Goal: Information Seeking & Learning: Learn about a topic

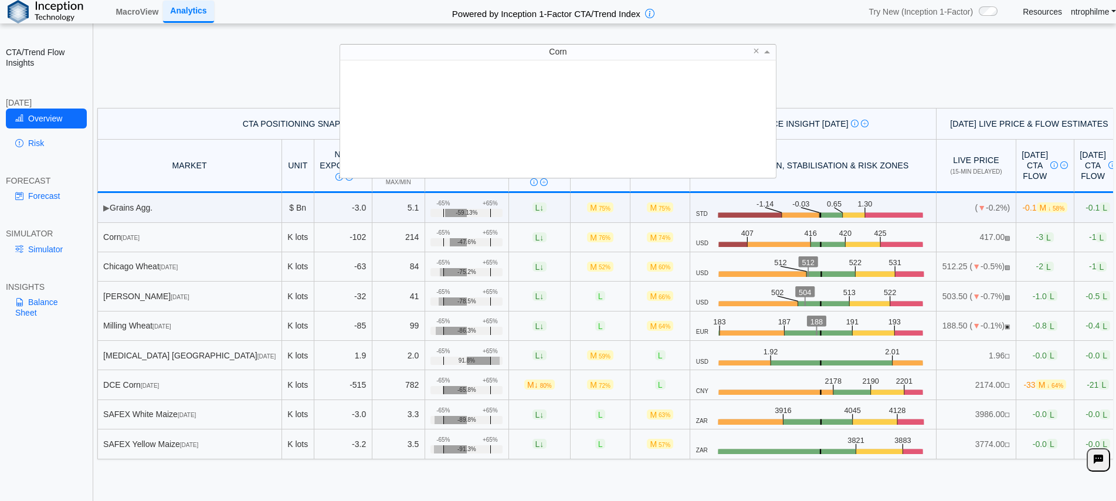
scroll to position [109, 427]
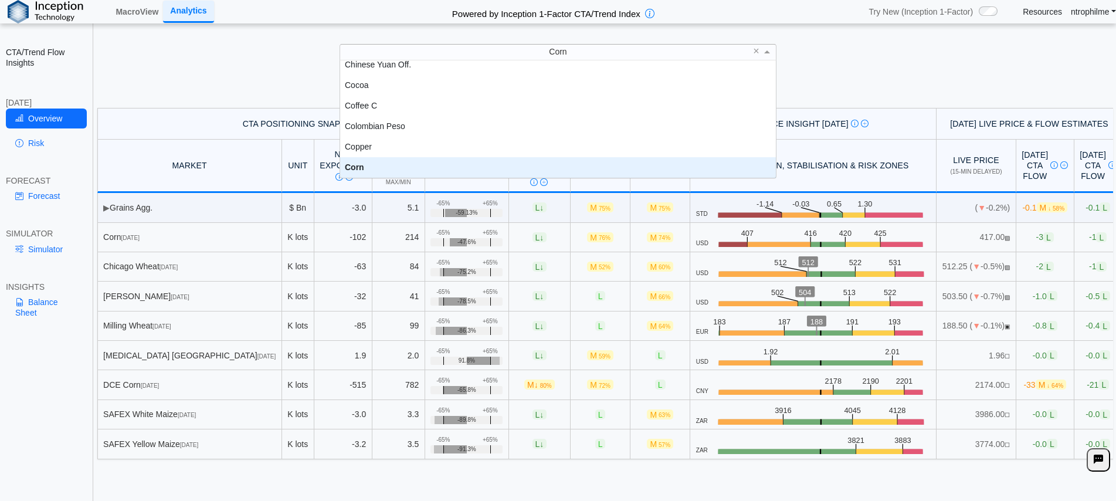
click at [841, 91] on h5 "Positioning data updated at previous day close; Price and Flow estimates update…" at bounding box center [605, 94] width 1012 height 7
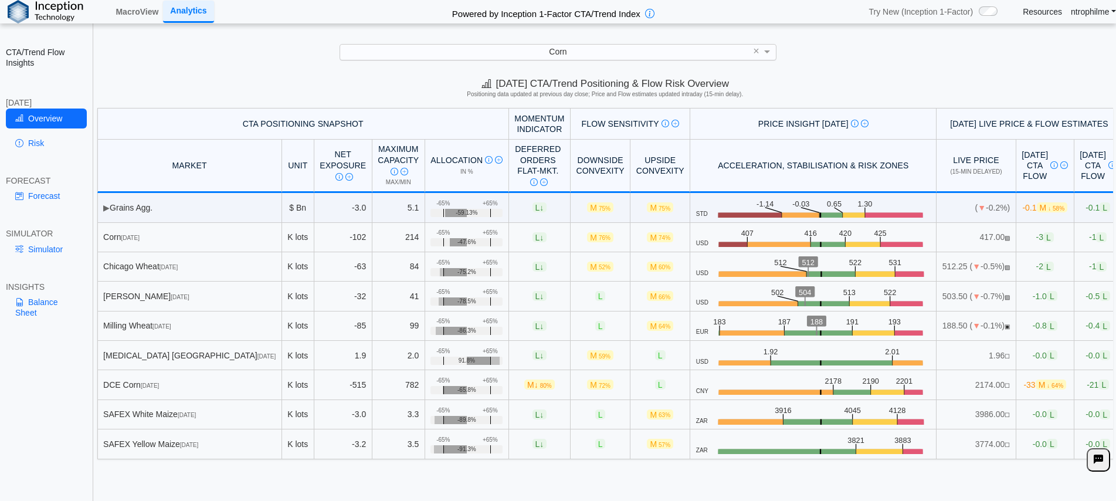
click at [625, 56] on div "Corn" at bounding box center [558, 52] width 436 height 15
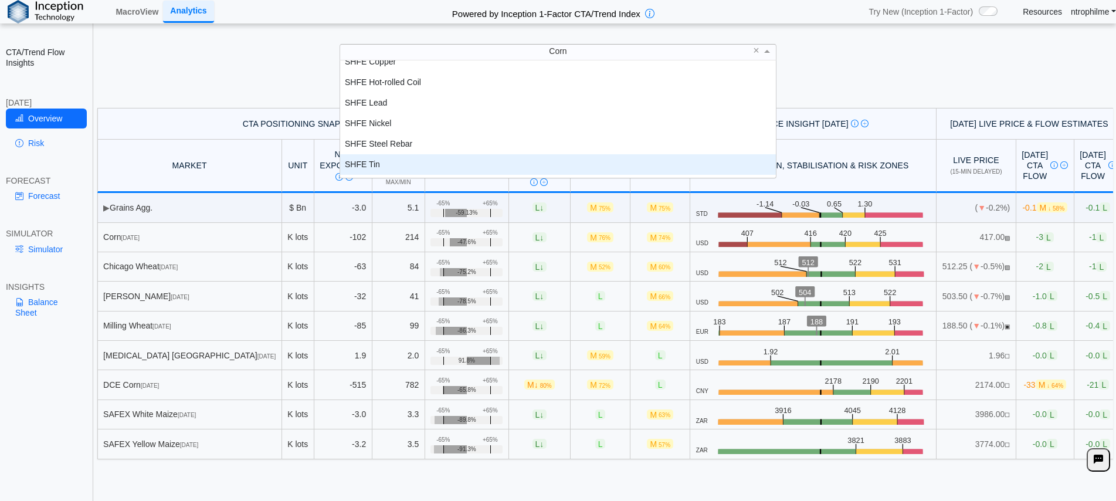
scroll to position [2118, 0]
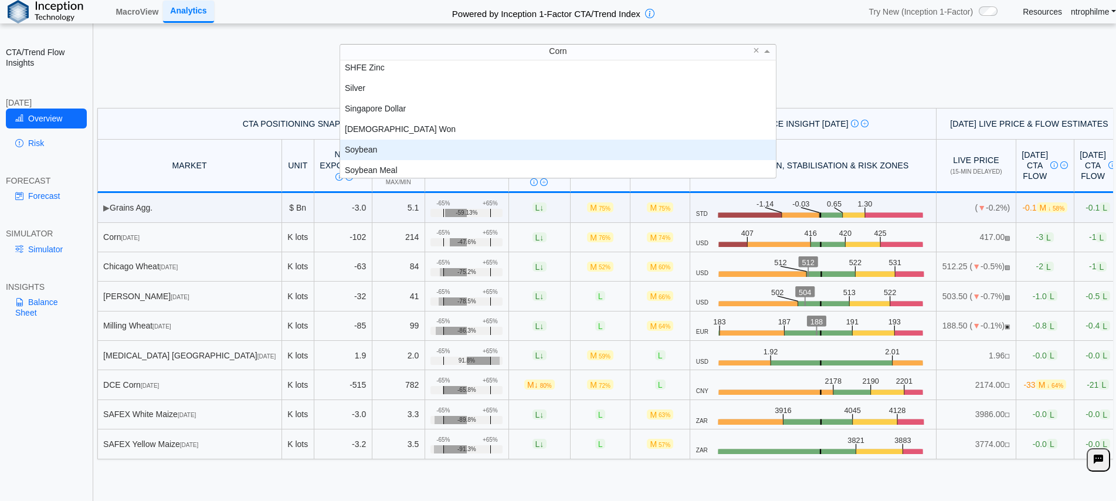
click at [380, 151] on div "Soybean" at bounding box center [558, 150] width 436 height 21
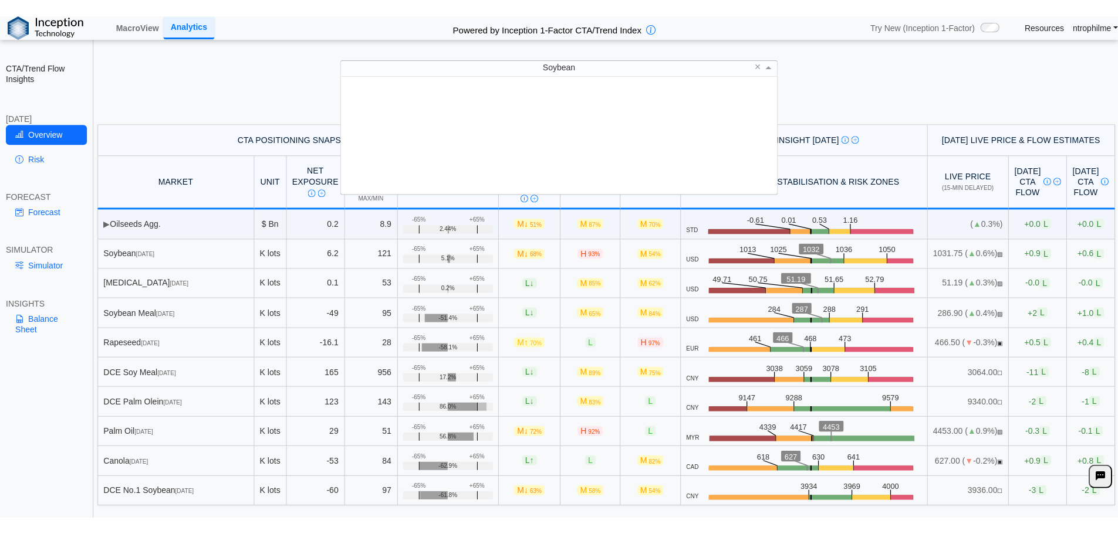
scroll to position [109, 427]
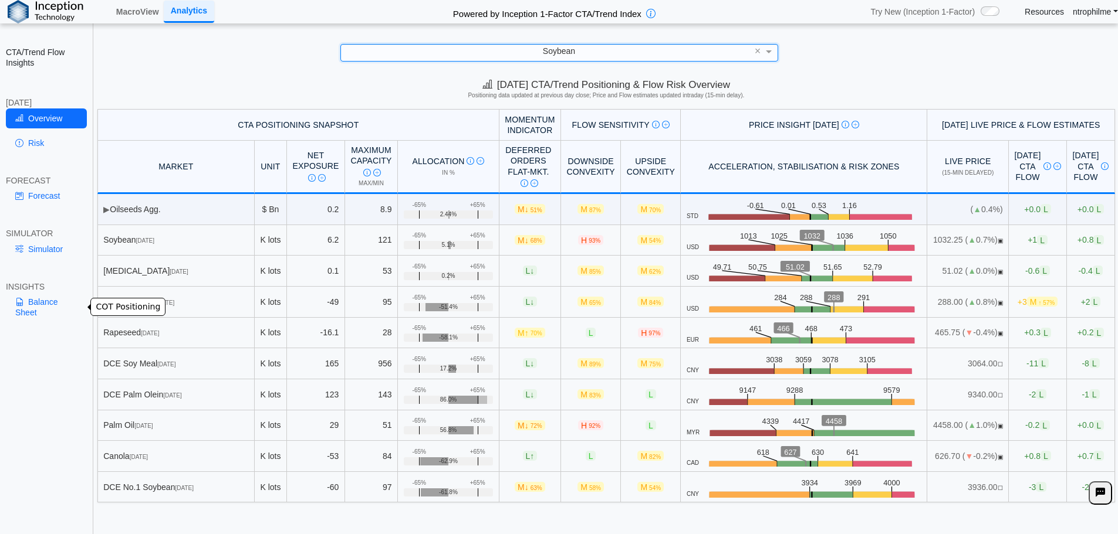
click at [46, 307] on link "Balance Sheet" at bounding box center [46, 307] width 81 height 31
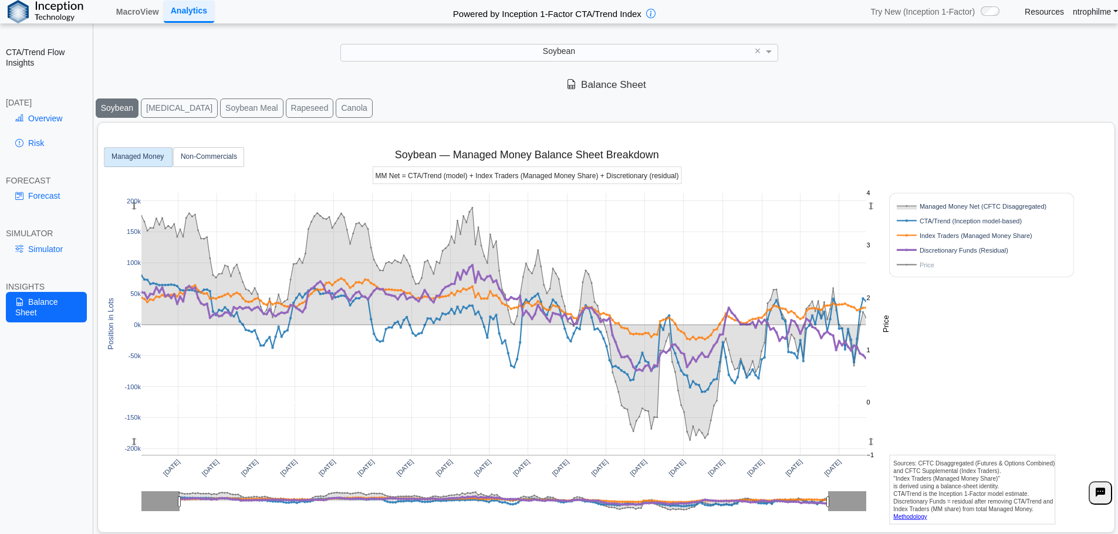
click at [952, 390] on div "[DATE] [DATE] [DATE] [DATE] [DATE] [DATE] [DATE] [DATE] [DATE] [DATE] [DATE] [D…" at bounding box center [601, 326] width 997 height 406
